Goal: Communication & Community: Answer question/provide support

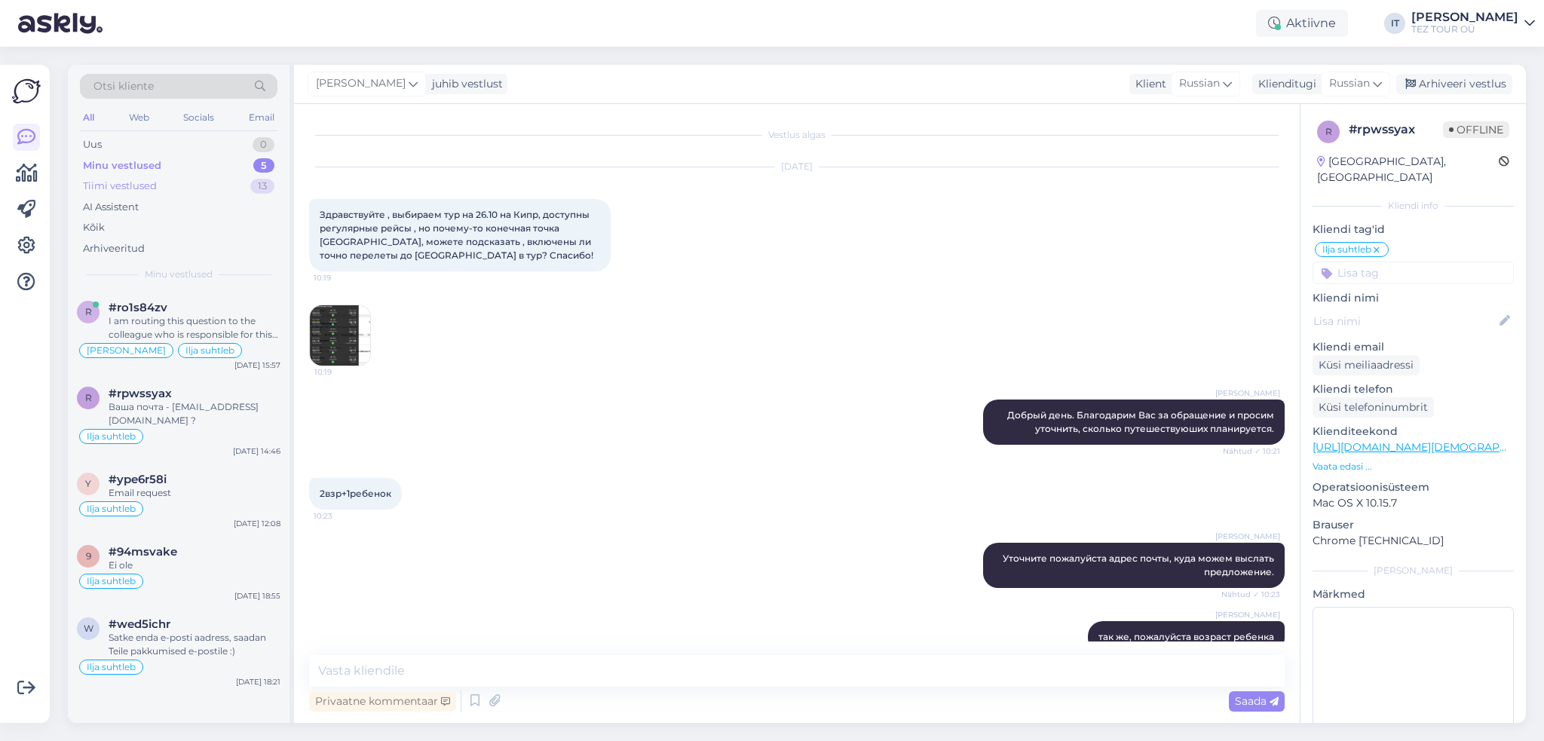
scroll to position [481, 0]
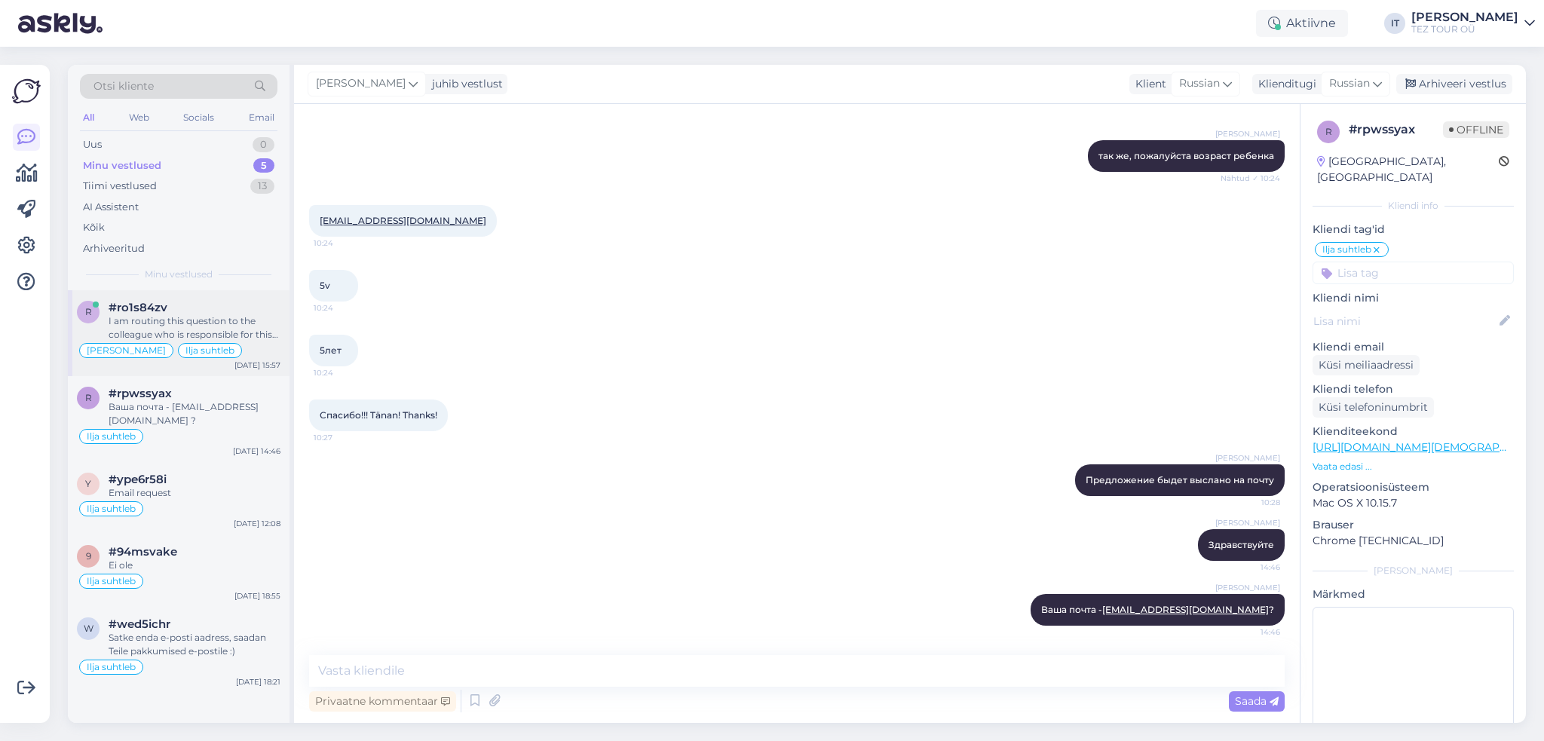
click at [260, 337] on div "I am routing this question to the colleague who is responsible for this topic. …" at bounding box center [195, 327] width 172 height 27
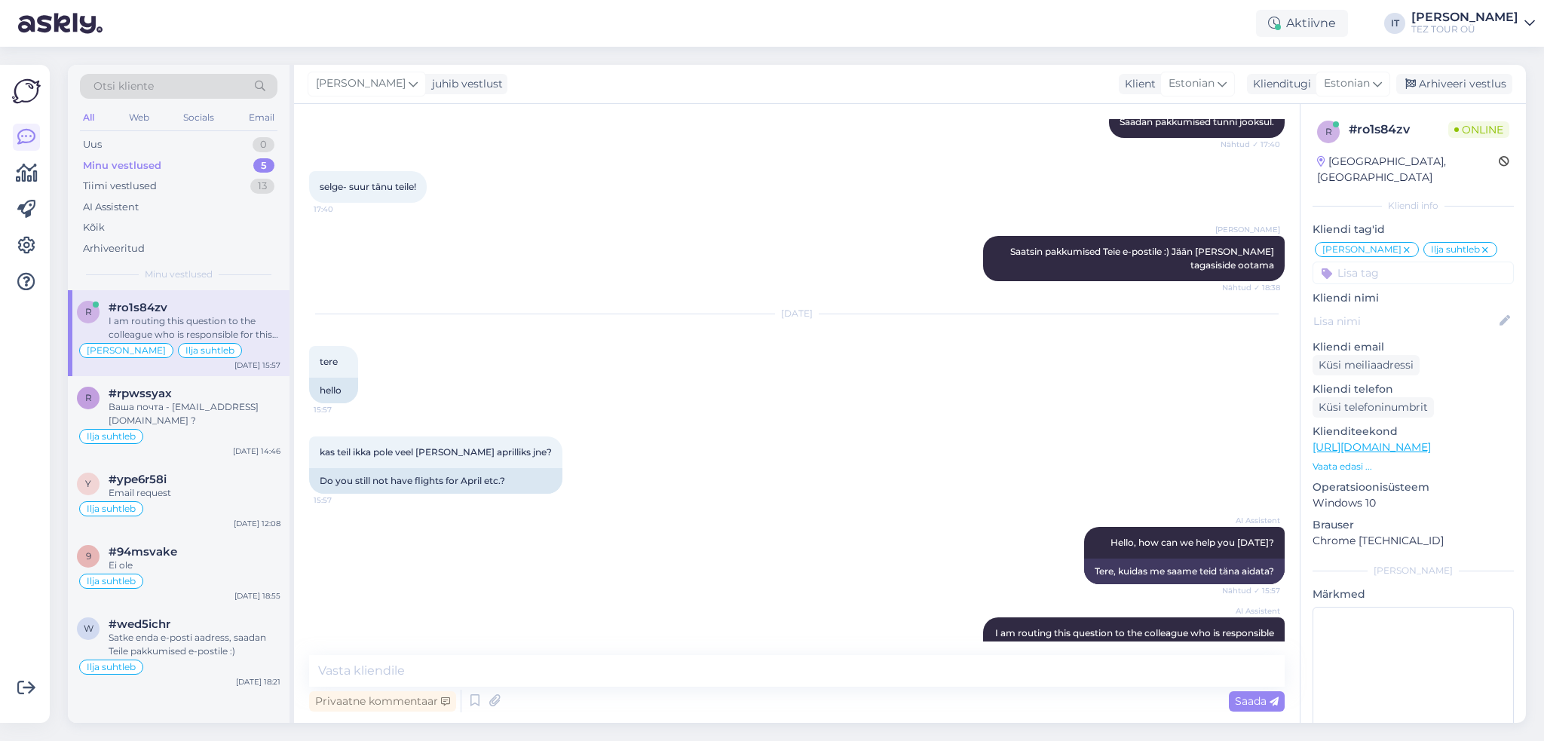
scroll to position [3084, 0]
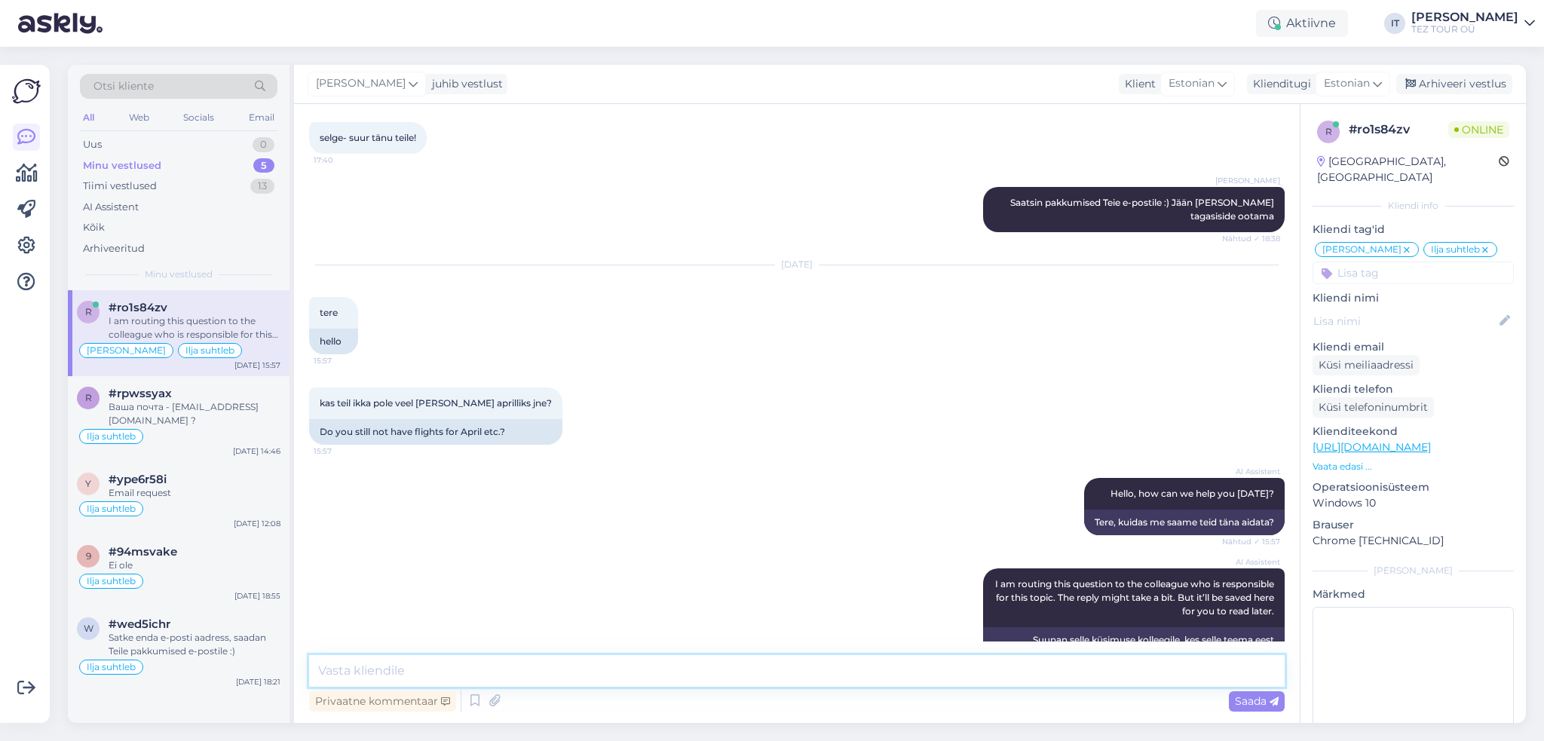
click at [522, 667] on textarea at bounding box center [797, 671] width 976 height 32
click at [317, 669] on textarea "[PERSON_NAME] veel ei ole" at bounding box center [797, 671] width 976 height 32
drag, startPoint x: 451, startPoint y: 670, endPoint x: 197, endPoint y: 667, distance: 254.1
click at [197, 667] on div "Otsi kliente All Web Socials Email Uus 0 Minu vestlused 5 Tiimi vestlused 13 AI…" at bounding box center [797, 394] width 1458 height 658
type textarea "Tere"
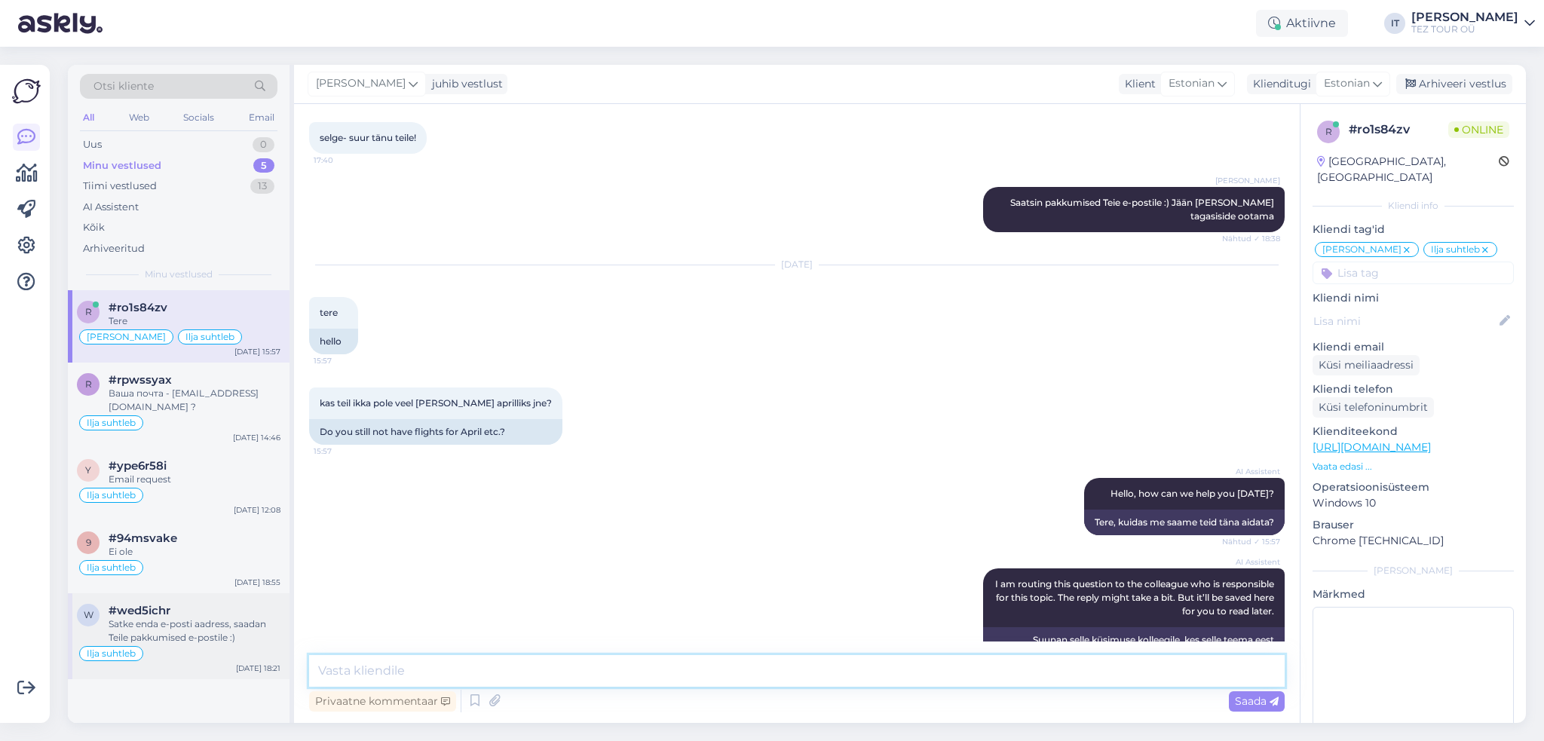
scroll to position [3148, 0]
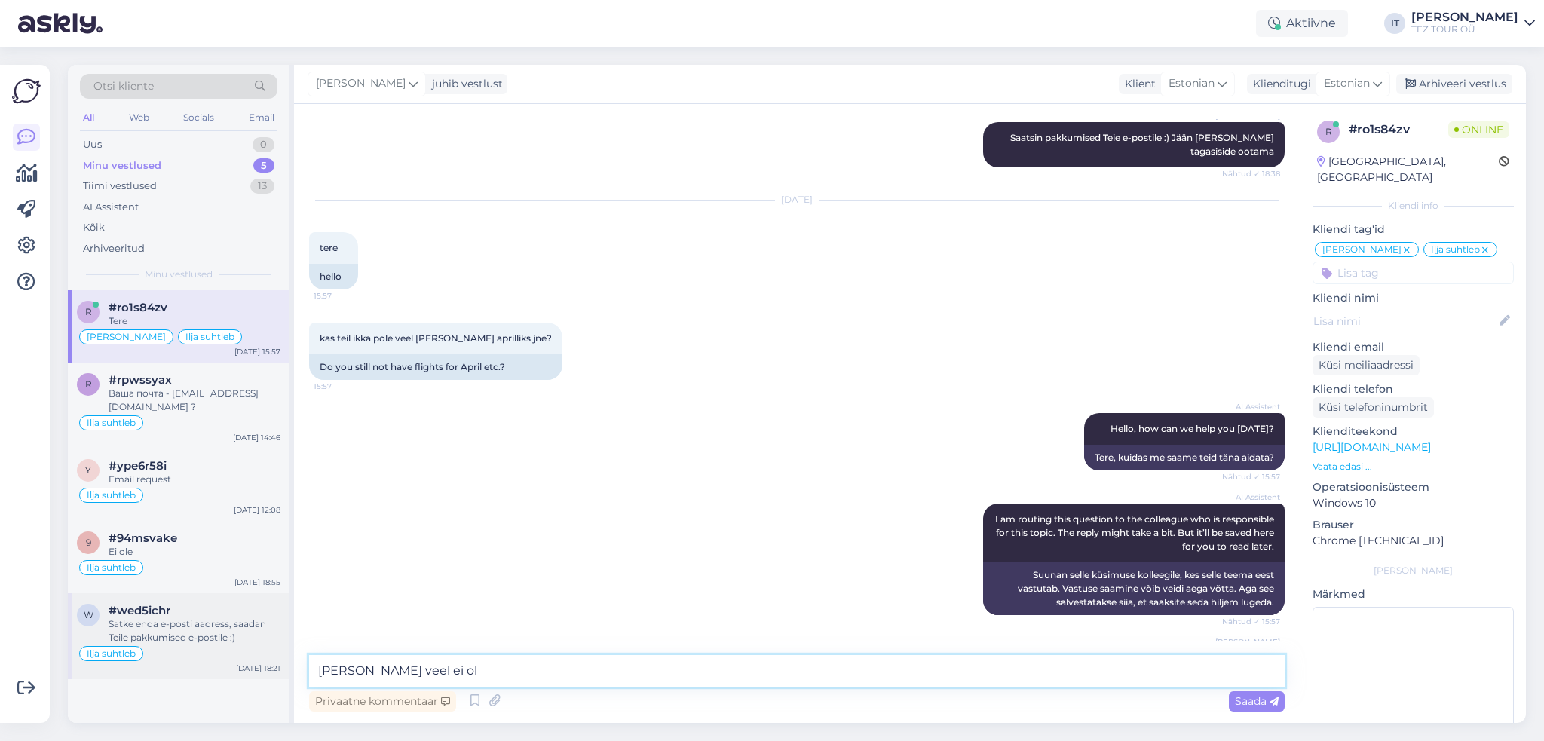
type textarea "[PERSON_NAME] veel ei ole"
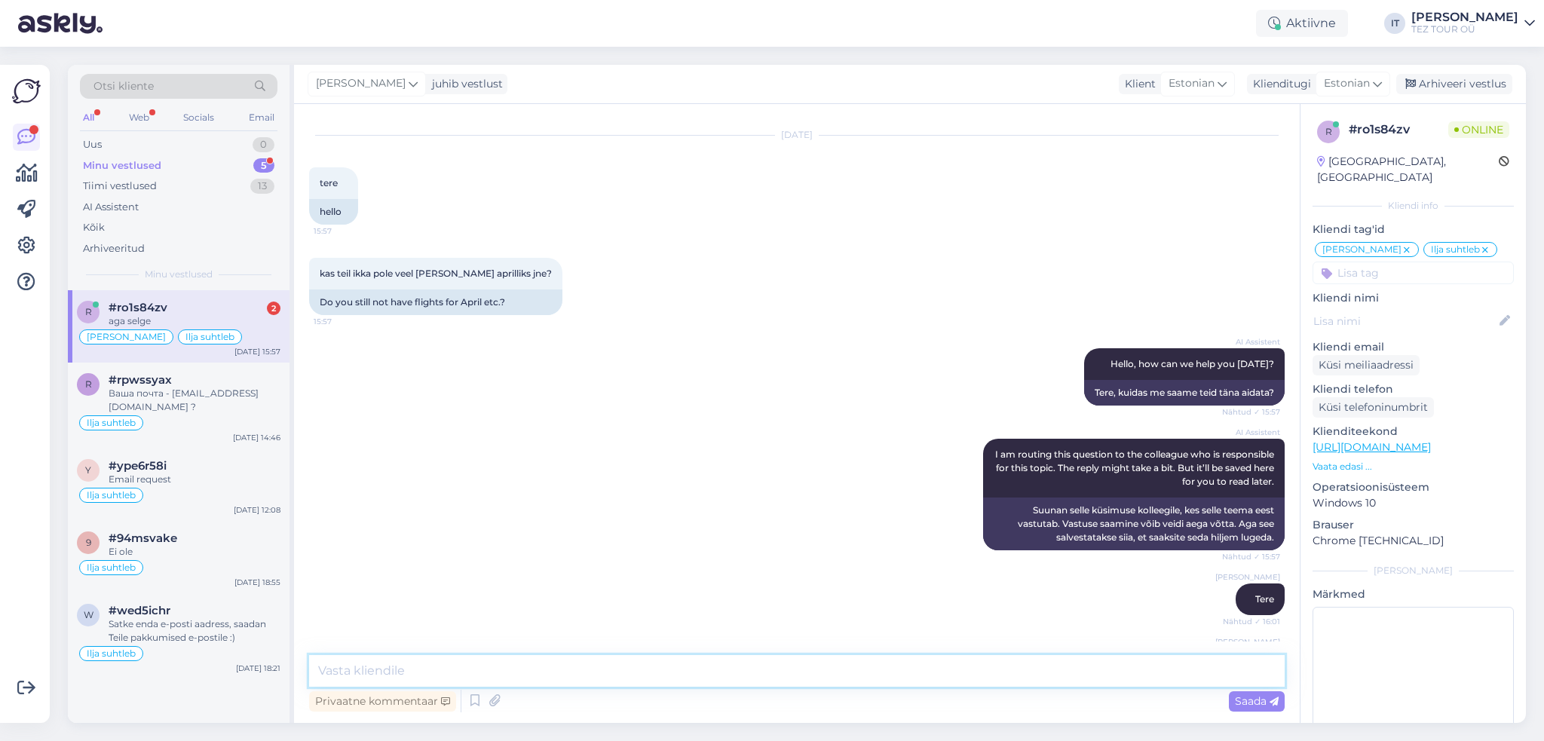
scroll to position [3343, 0]
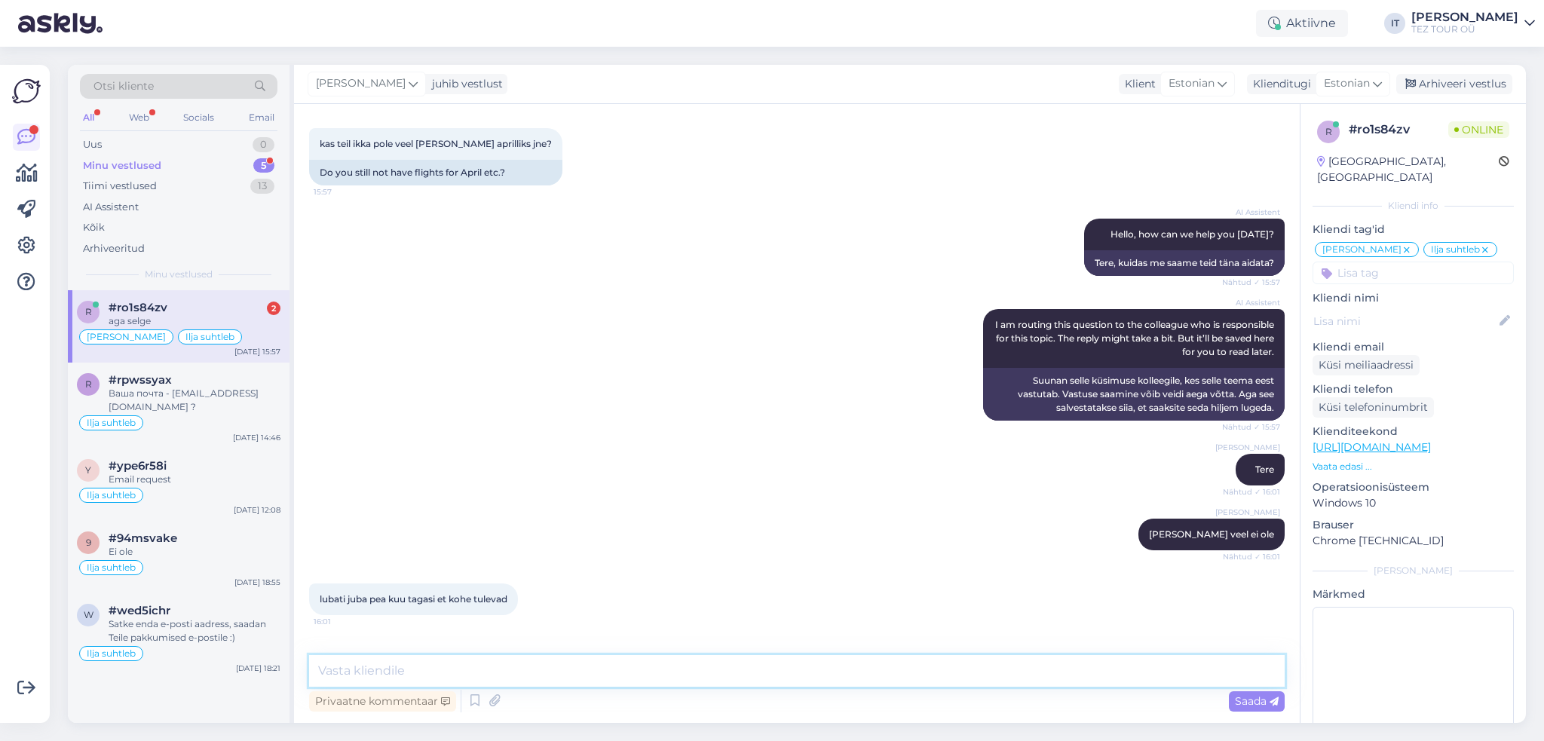
click at [609, 673] on textarea at bounding box center [797, 671] width 976 height 32
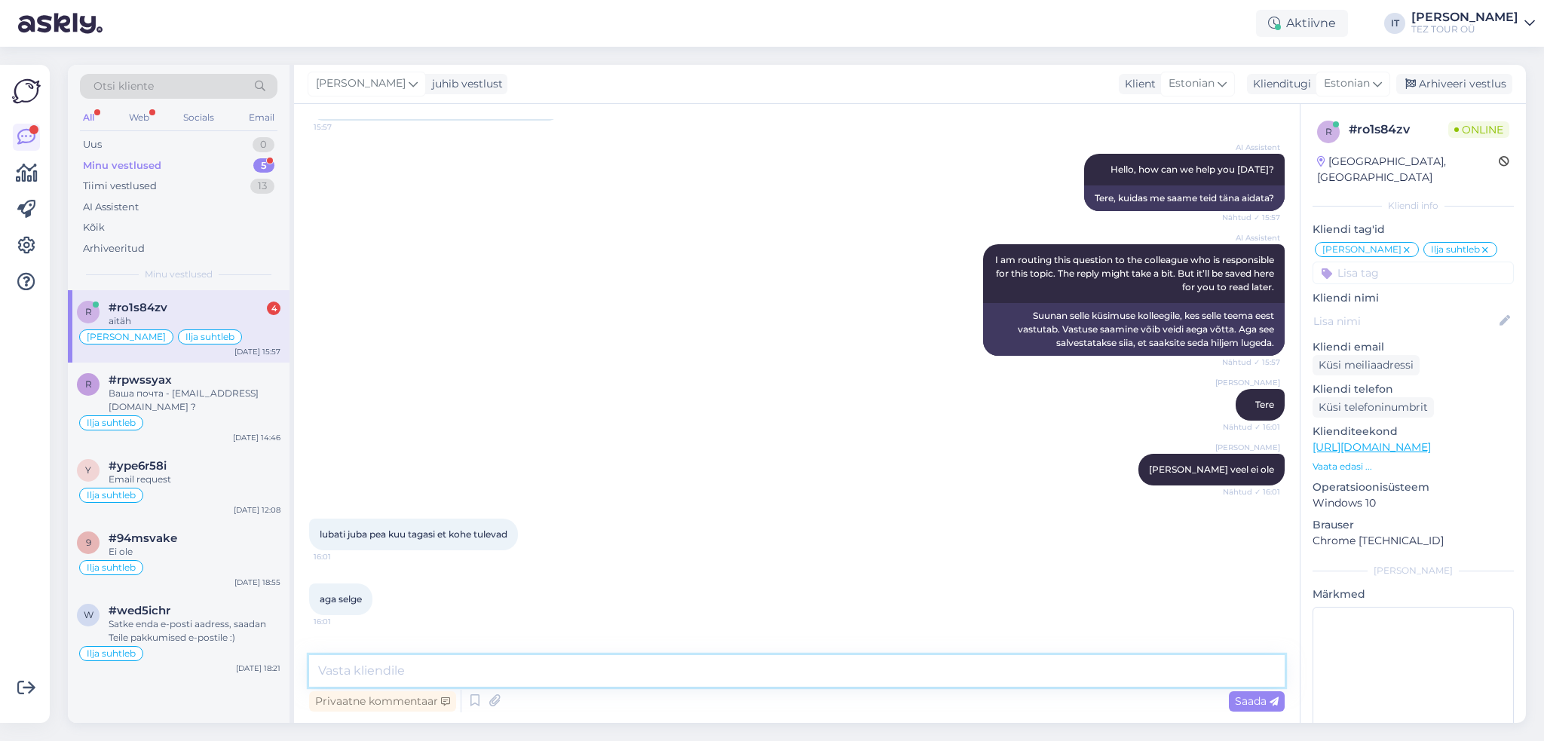
scroll to position [3473, 0]
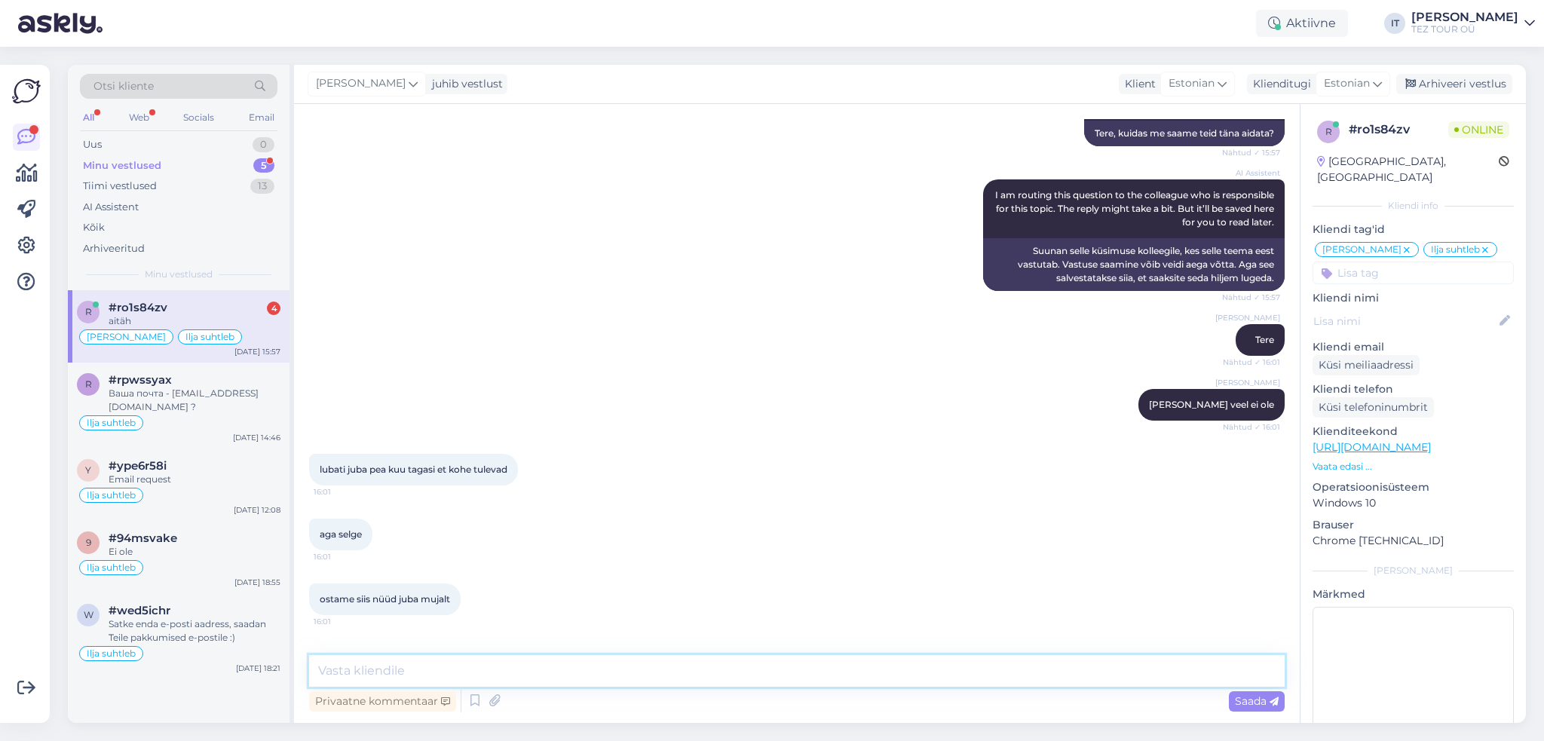
click at [569, 681] on textarea at bounding box center [797, 671] width 976 height 32
type textarea "Palun"
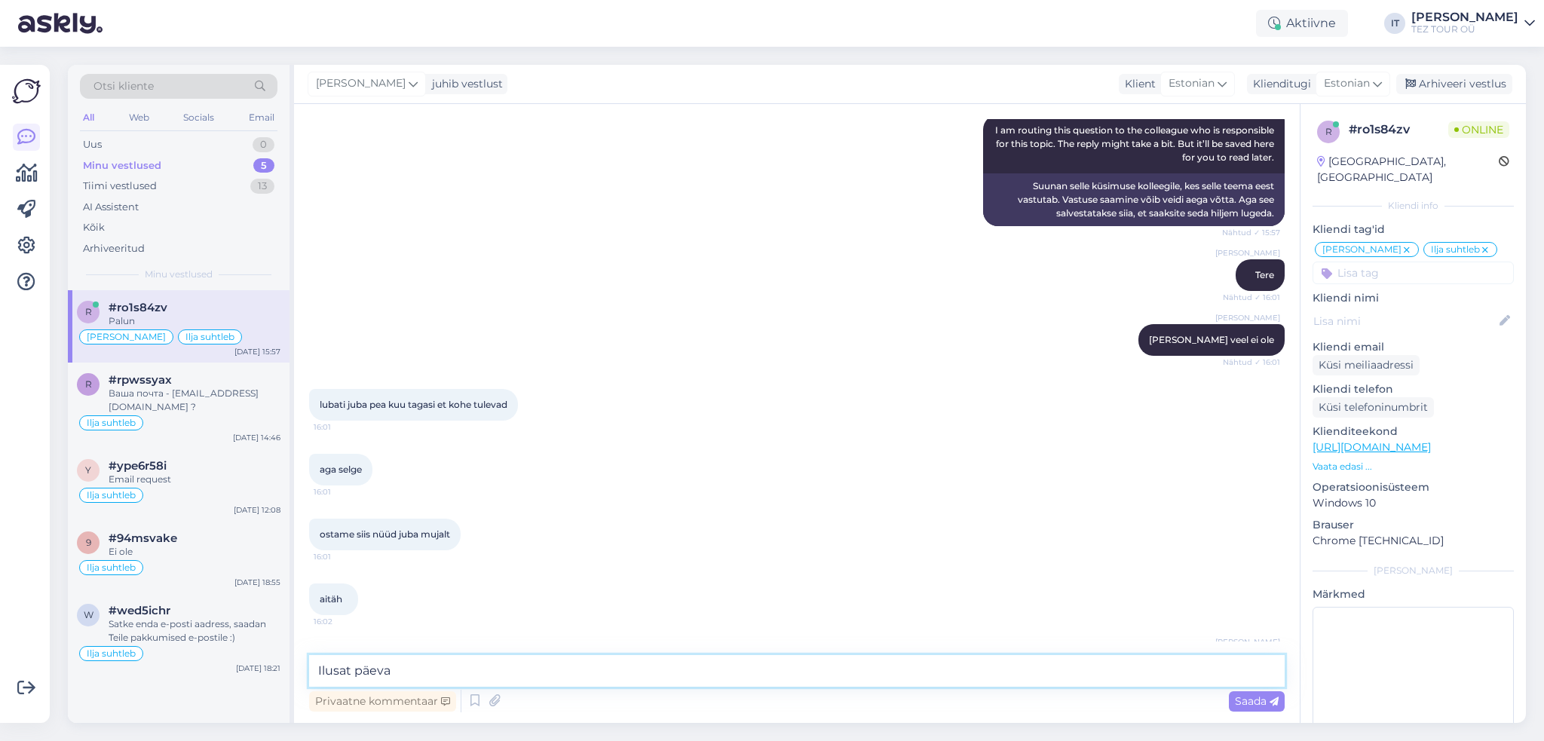
type textarea "Ilusat päeva!"
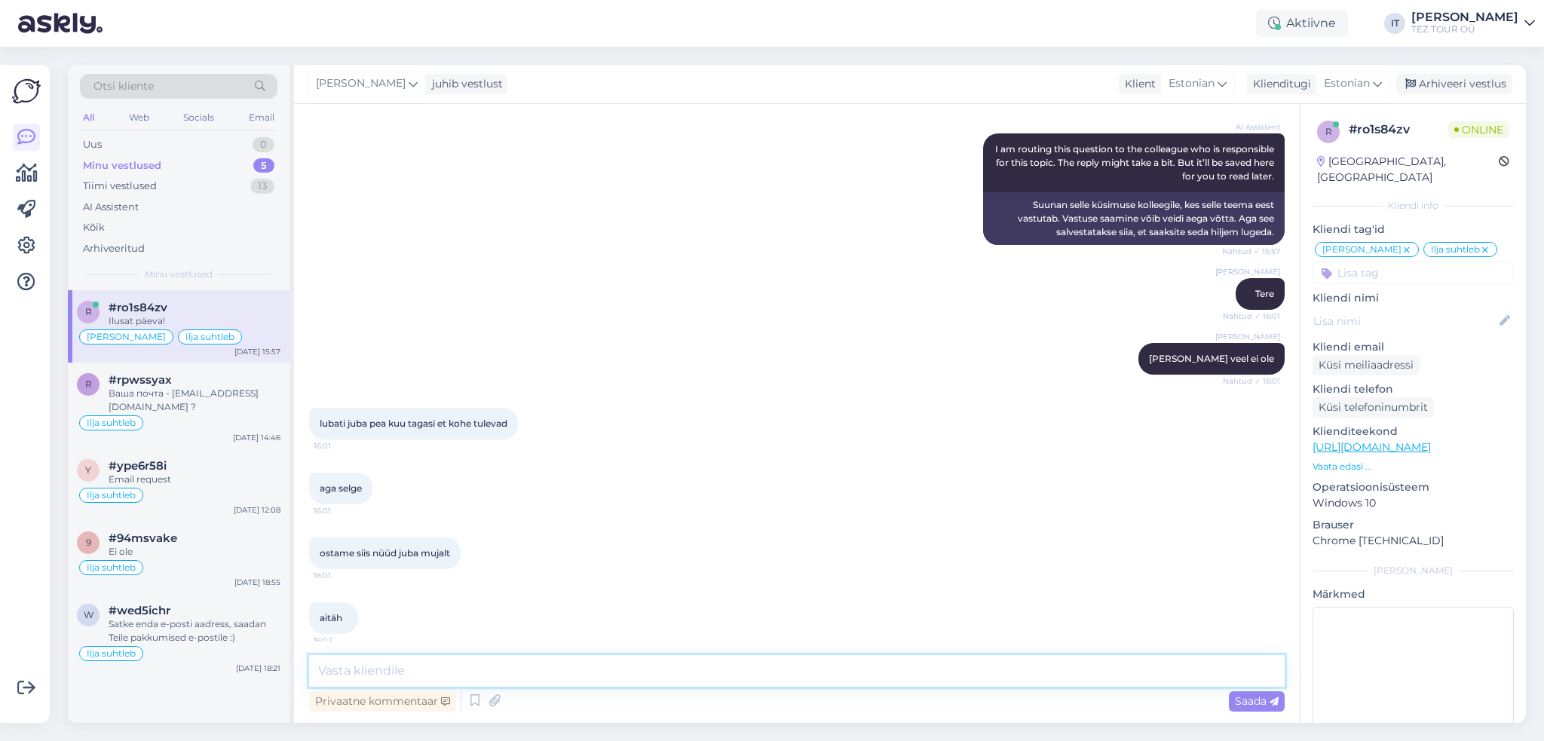
scroll to position [3602, 0]
